Goal: Task Accomplishment & Management: Manage account settings

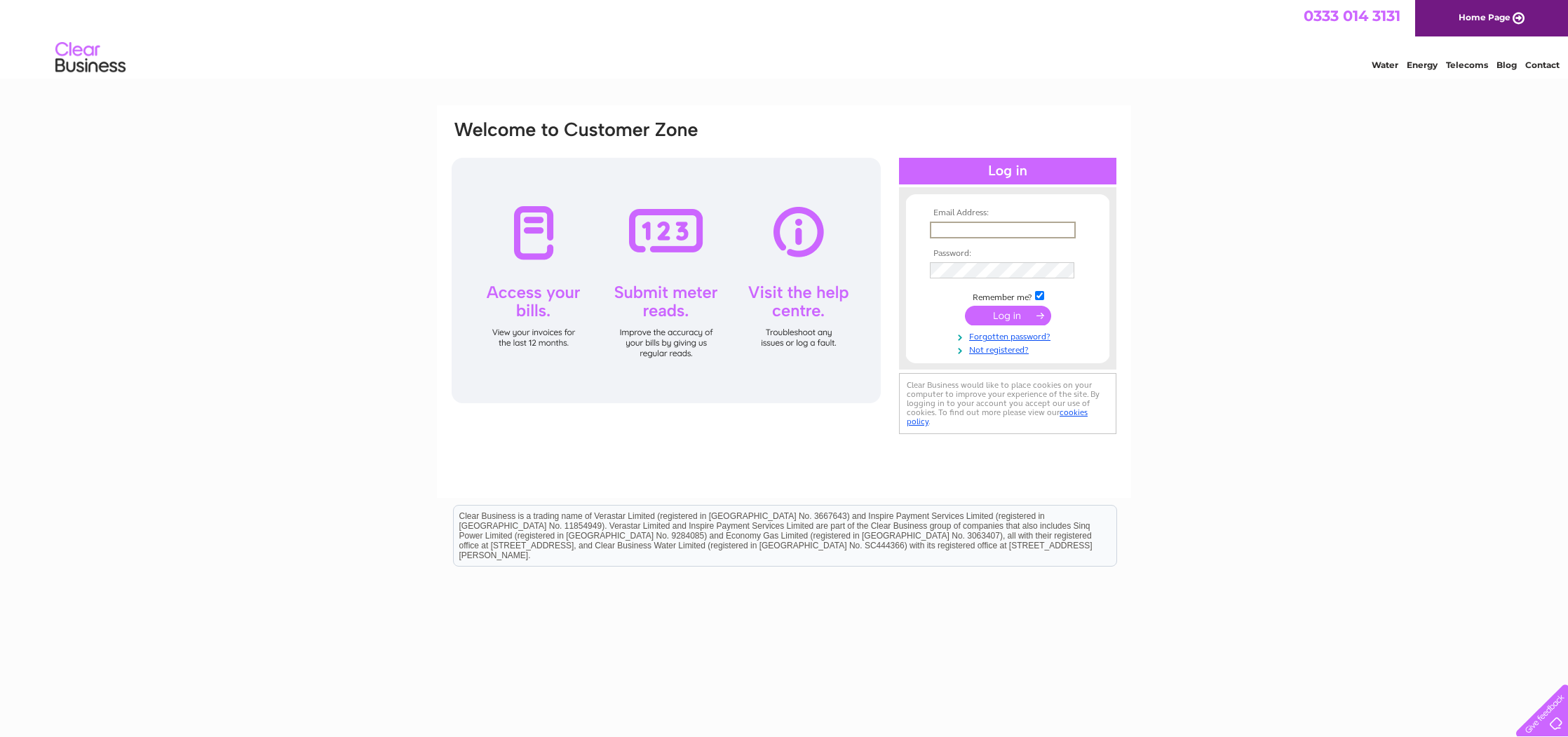
type input "[EMAIL_ADDRESS][DOMAIN_NAME]"
click at [1001, 317] on input "submit" at bounding box center [1008, 316] width 86 height 20
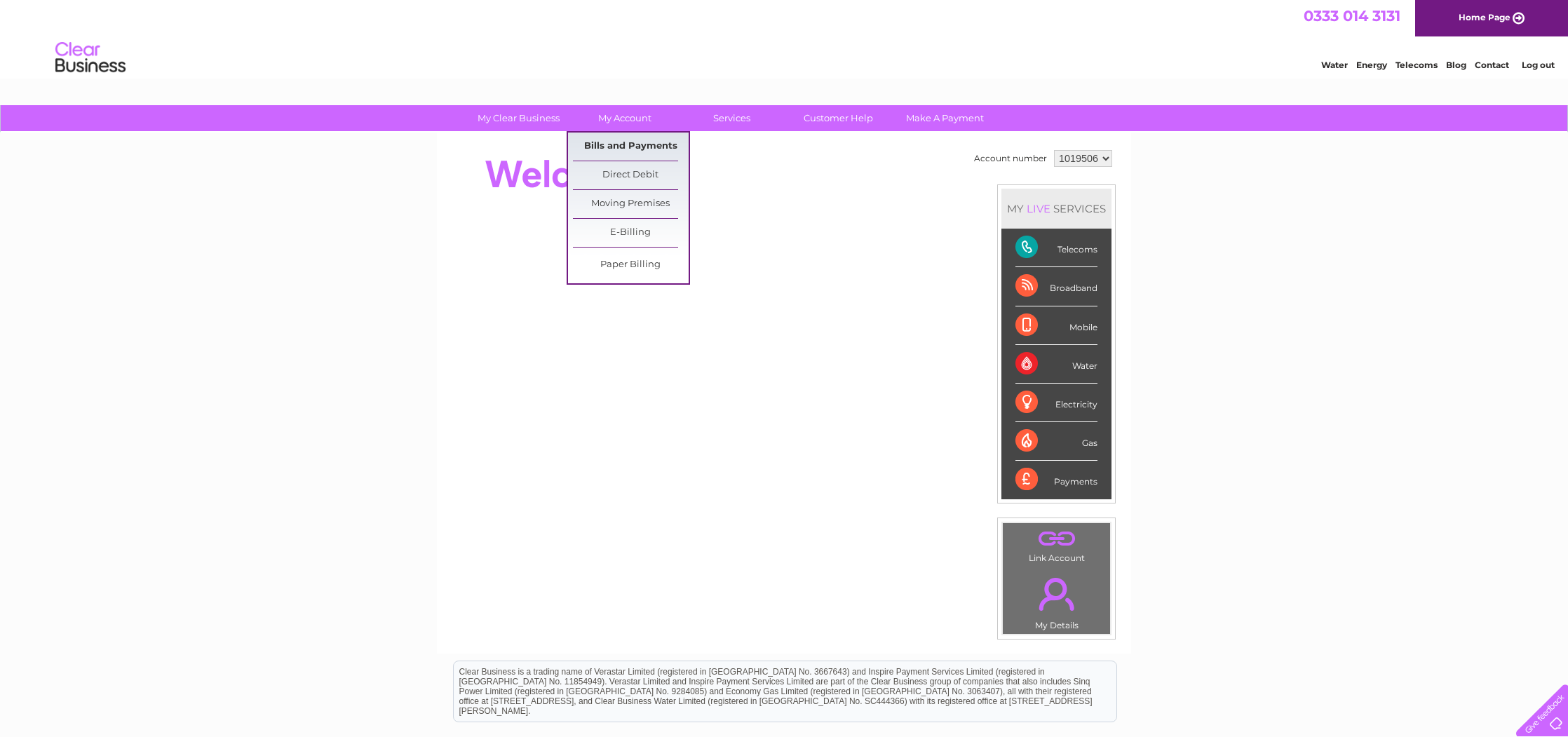
click at [631, 139] on link "Bills and Payments" at bounding box center [630, 146] width 115 height 28
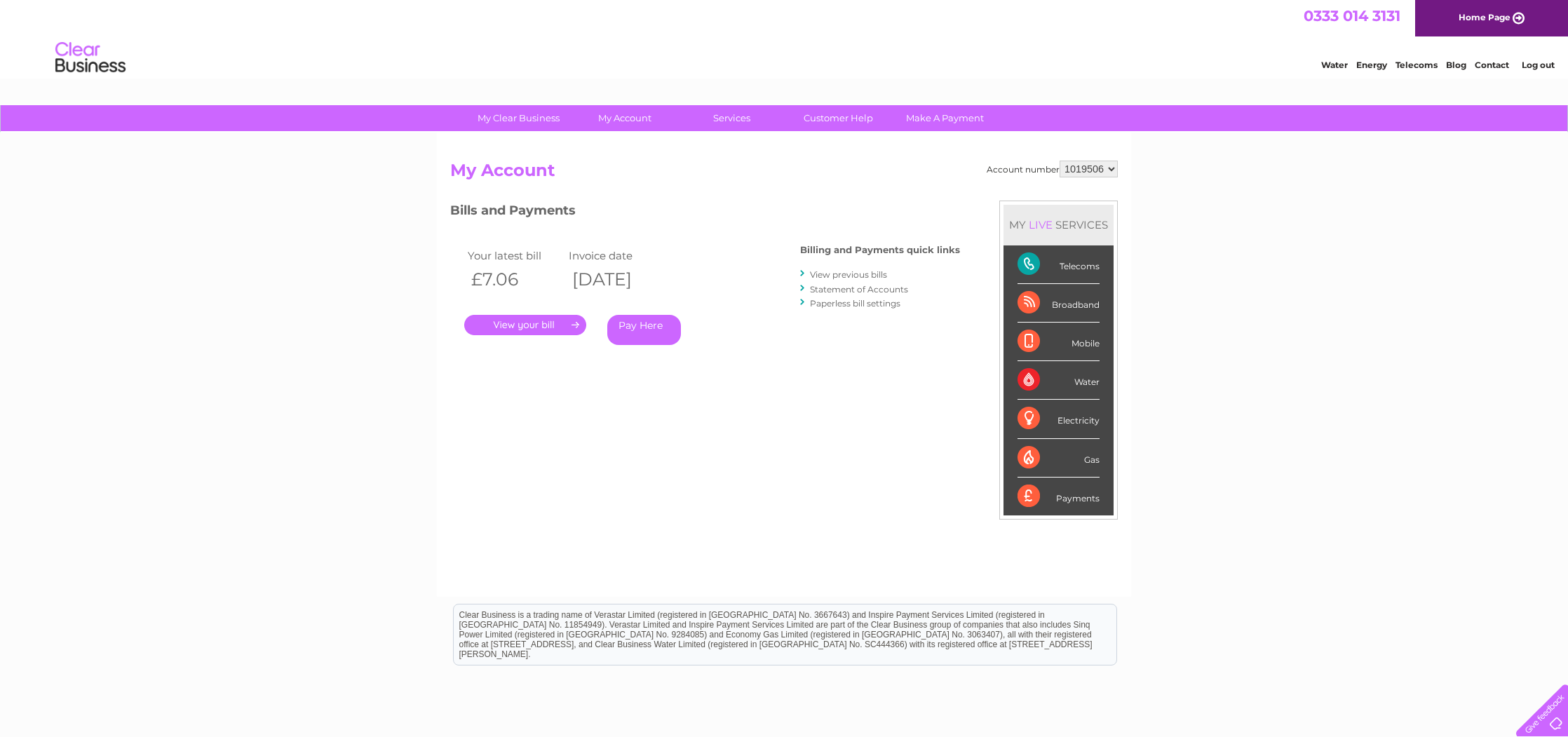
scroll to position [1, 0]
click at [535, 325] on link "." at bounding box center [525, 324] width 122 height 21
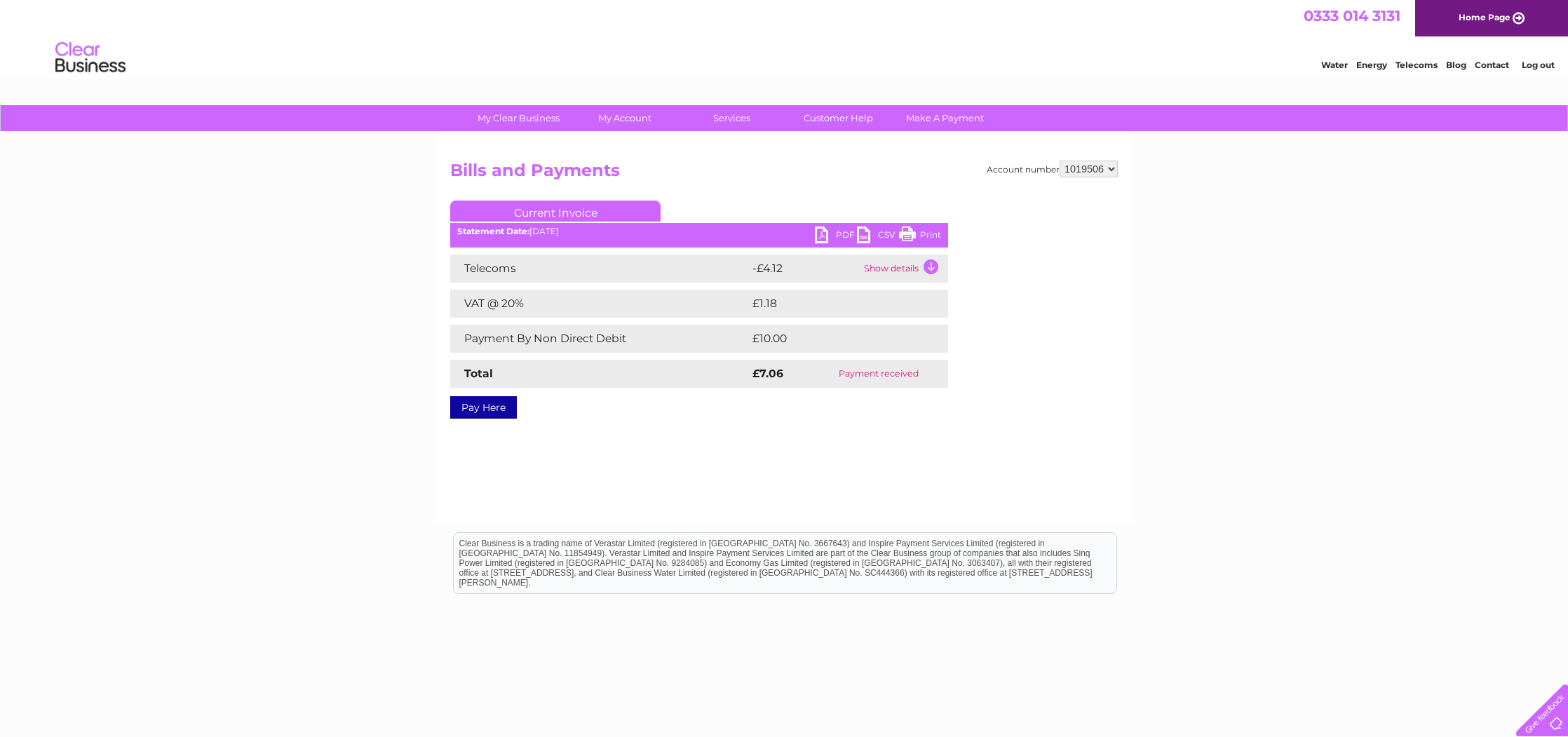
click at [820, 233] on link "PDF" at bounding box center [835, 236] width 42 height 21
